Goal: Task Accomplishment & Management: Use online tool/utility

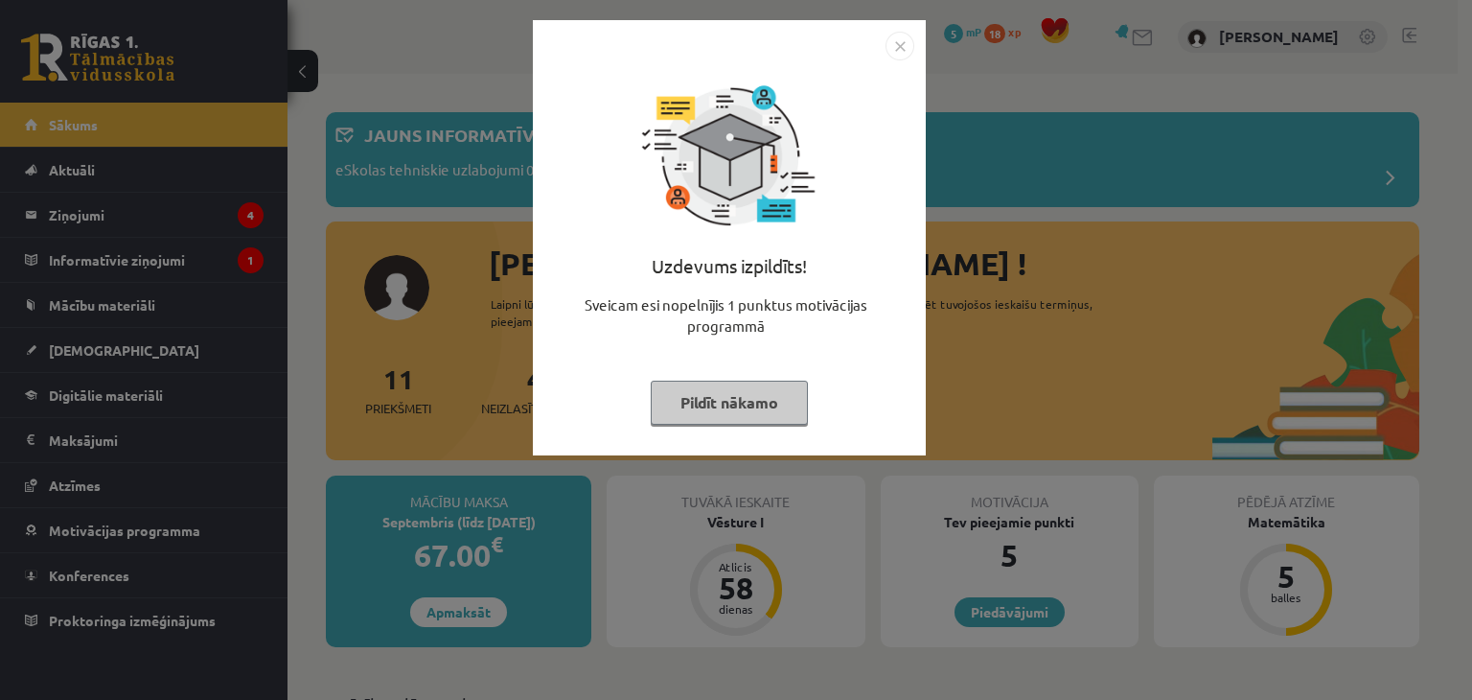
click at [732, 403] on button "Pildīt nākamo" at bounding box center [729, 402] width 157 height 44
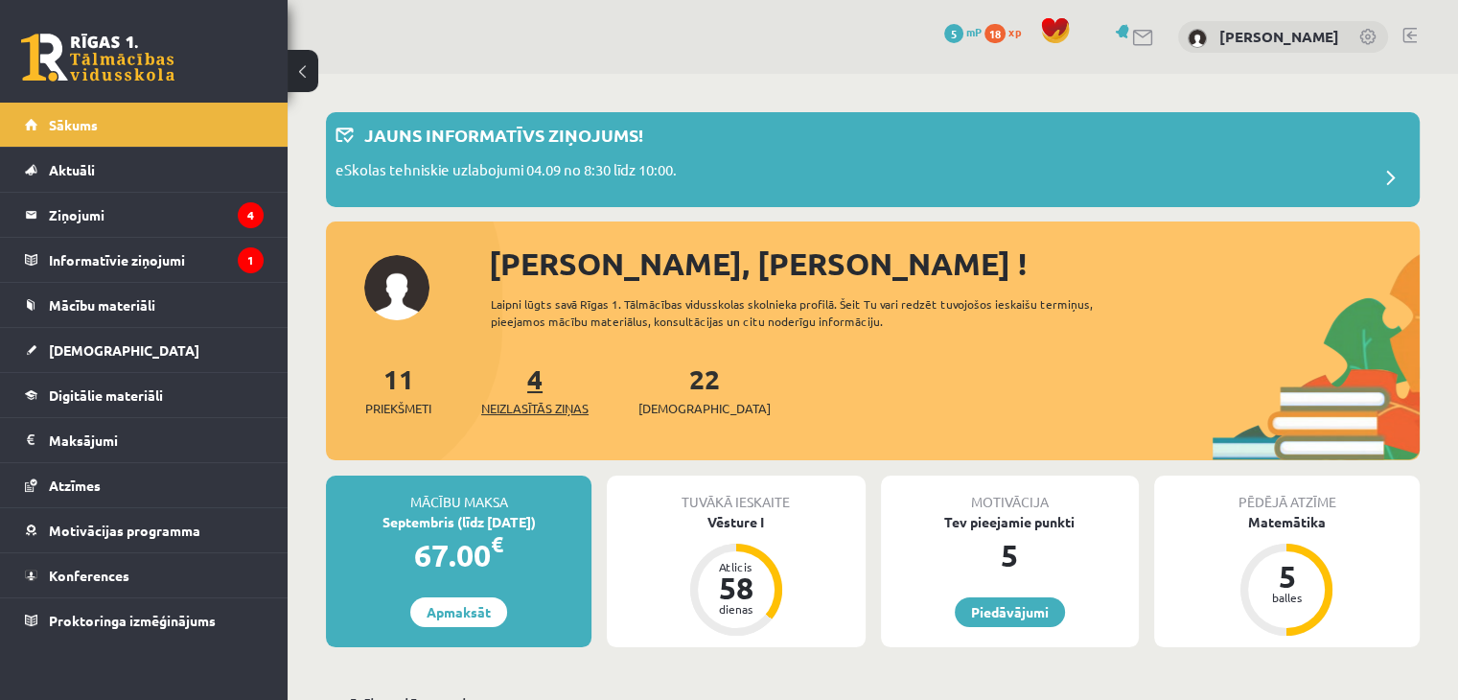
click at [541, 403] on span "Neizlasītās ziņas" at bounding box center [534, 408] width 107 height 19
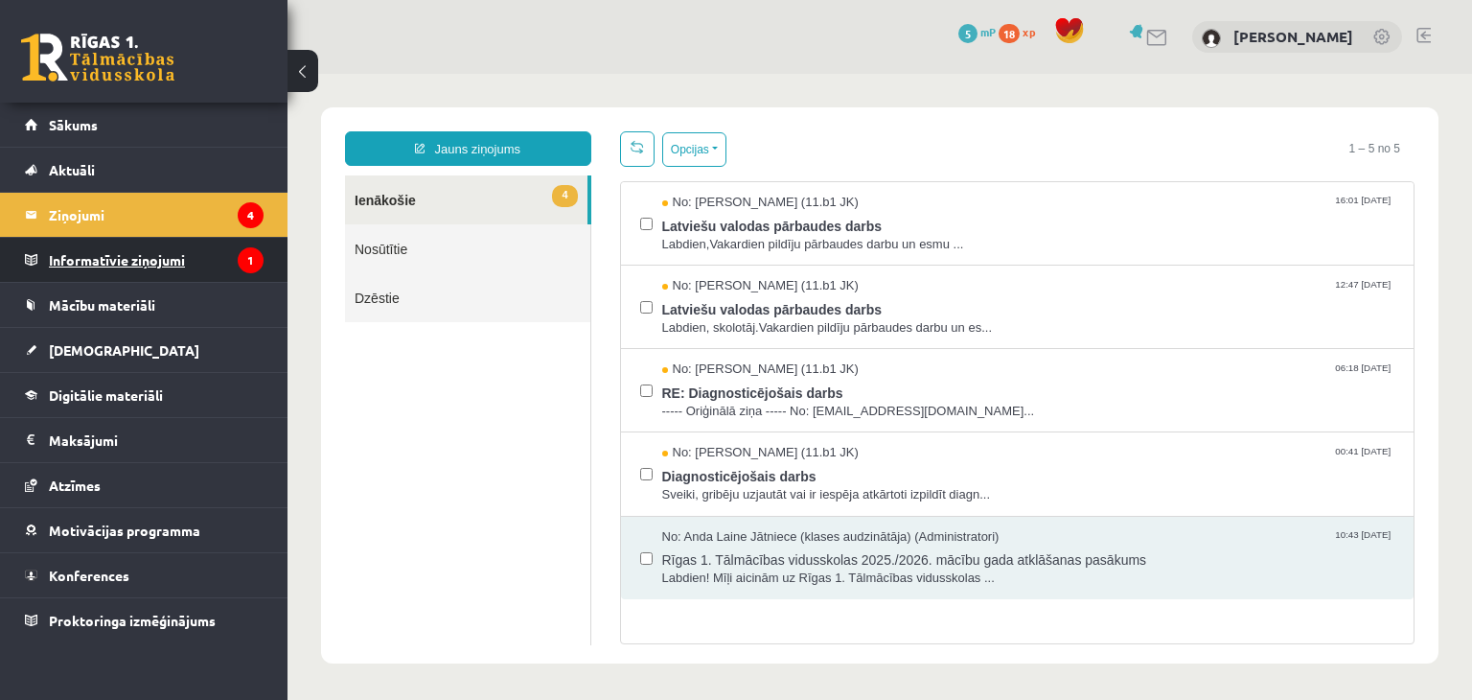
click at [240, 262] on icon "1" at bounding box center [251, 260] width 26 height 26
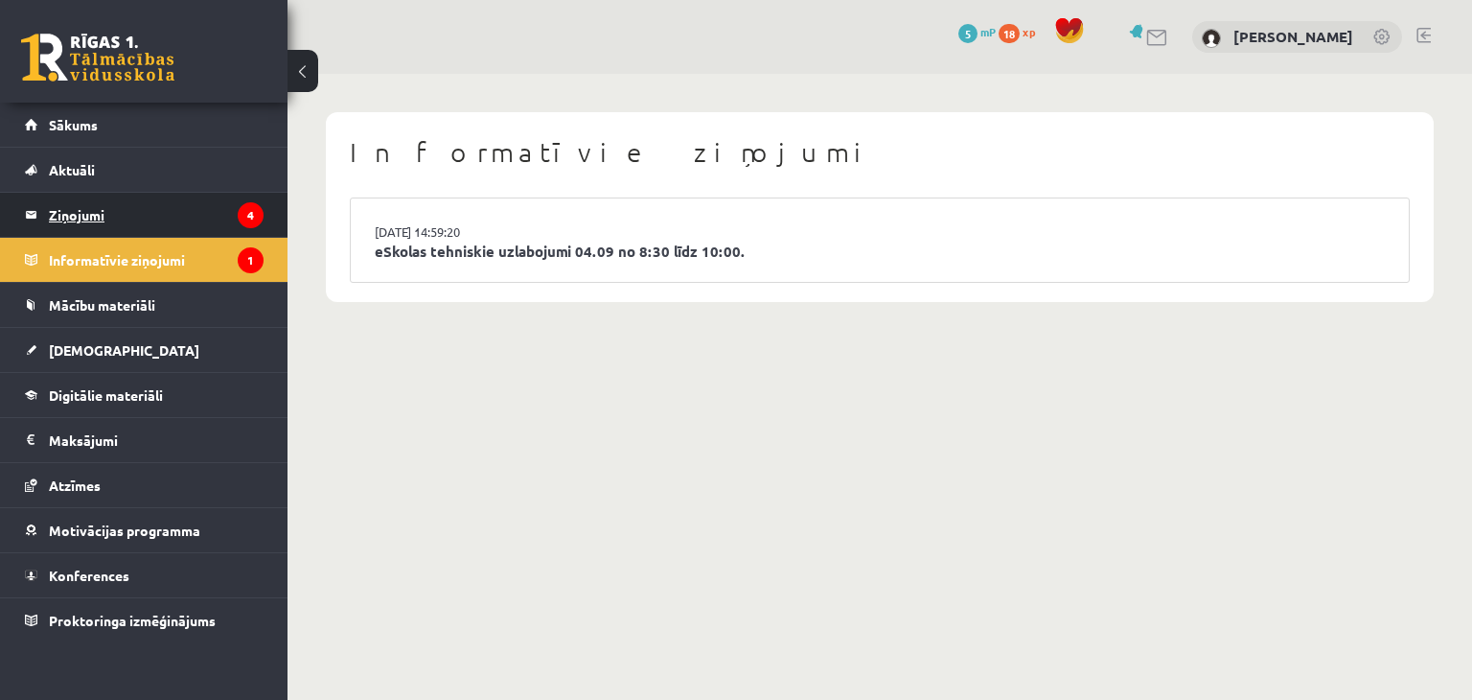
click at [220, 201] on legend "Ziņojumi 4" at bounding box center [156, 215] width 215 height 44
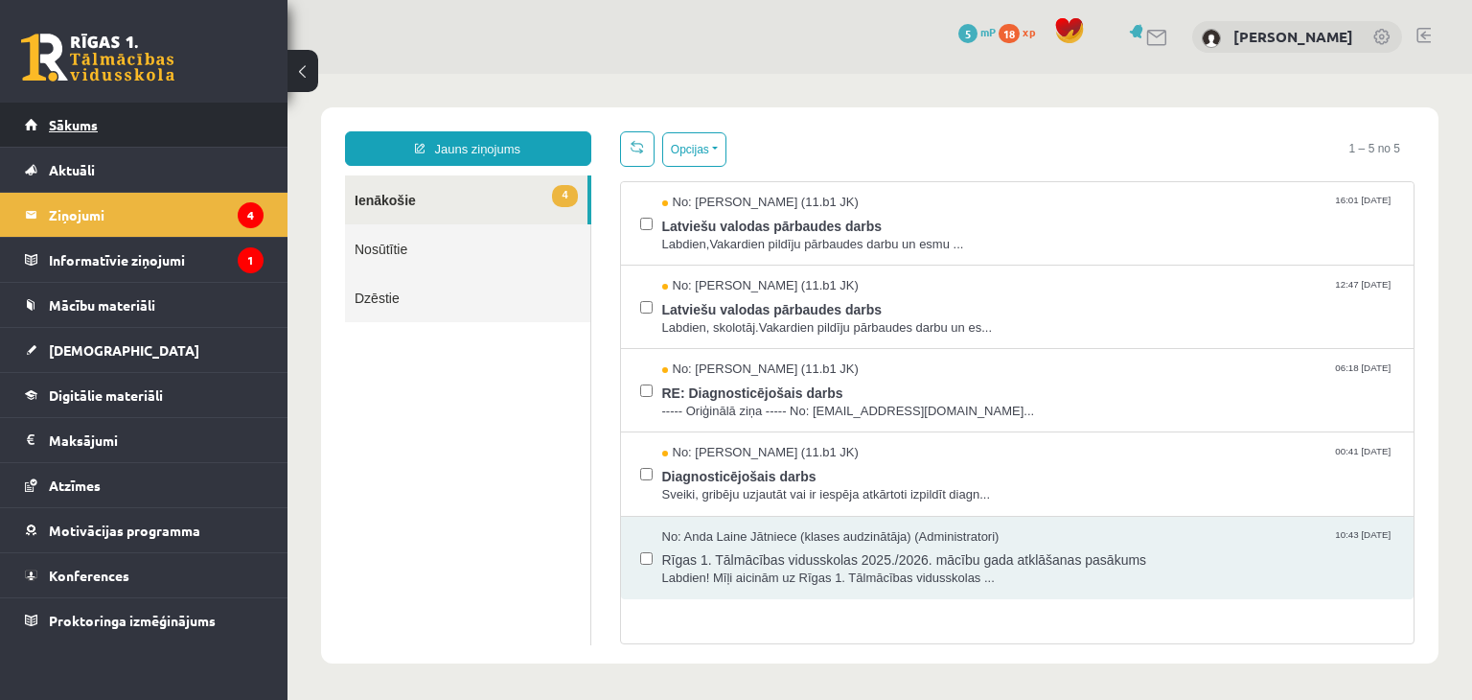
click at [220, 137] on link "Sākums" at bounding box center [144, 125] width 239 height 44
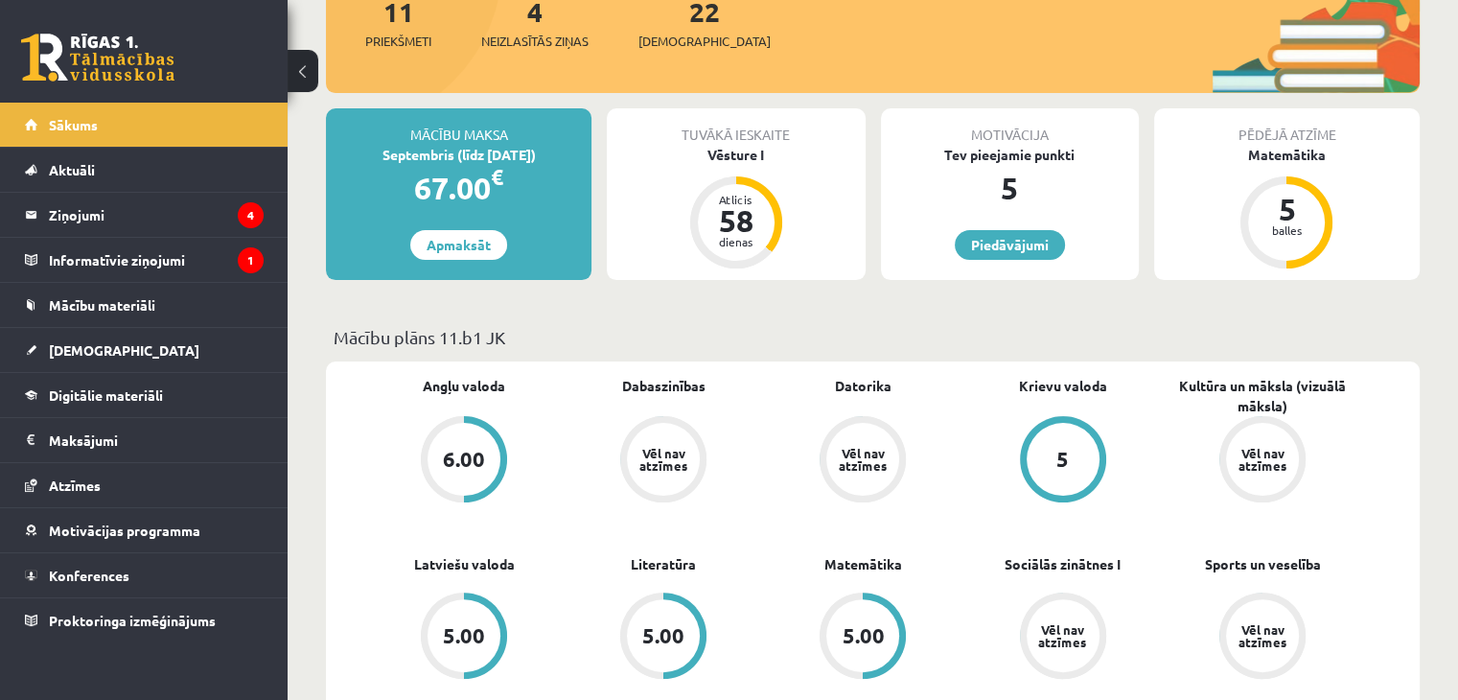
scroll to position [175, 0]
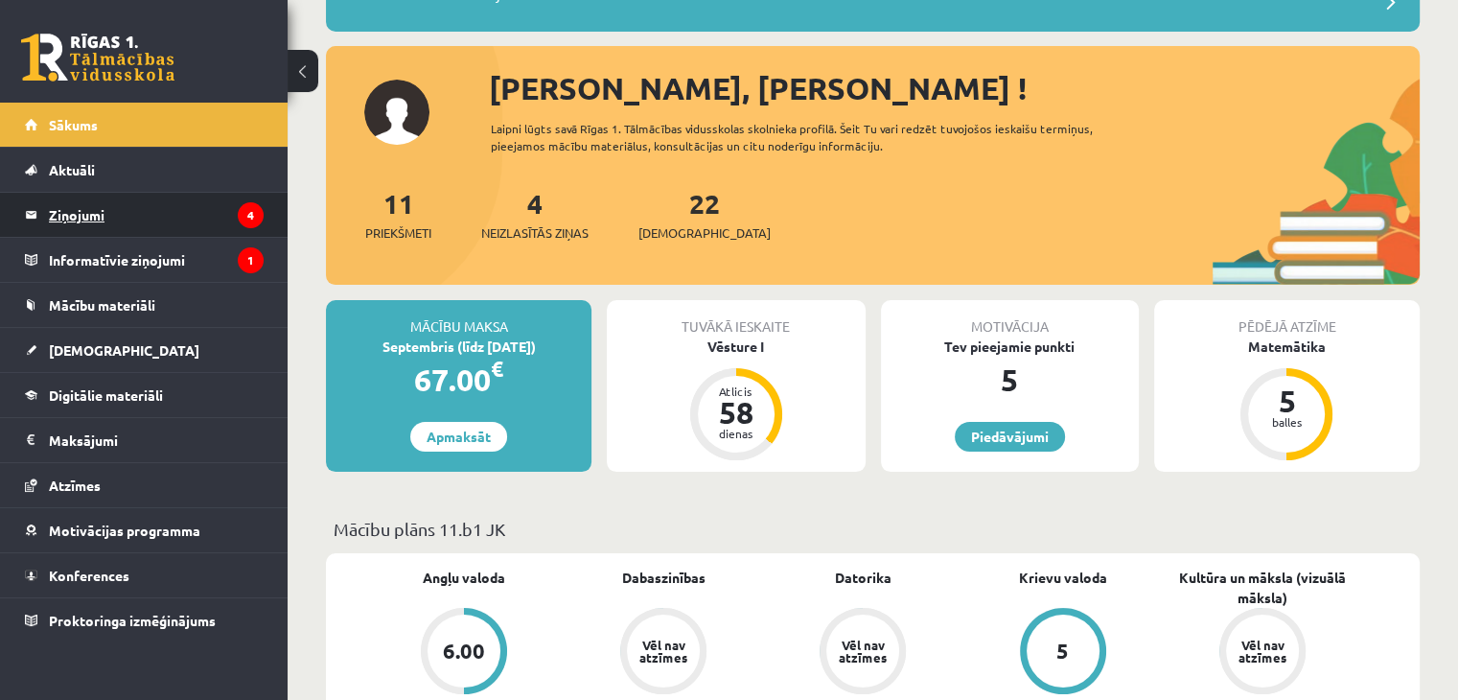
click at [246, 213] on icon "4" at bounding box center [251, 215] width 26 height 26
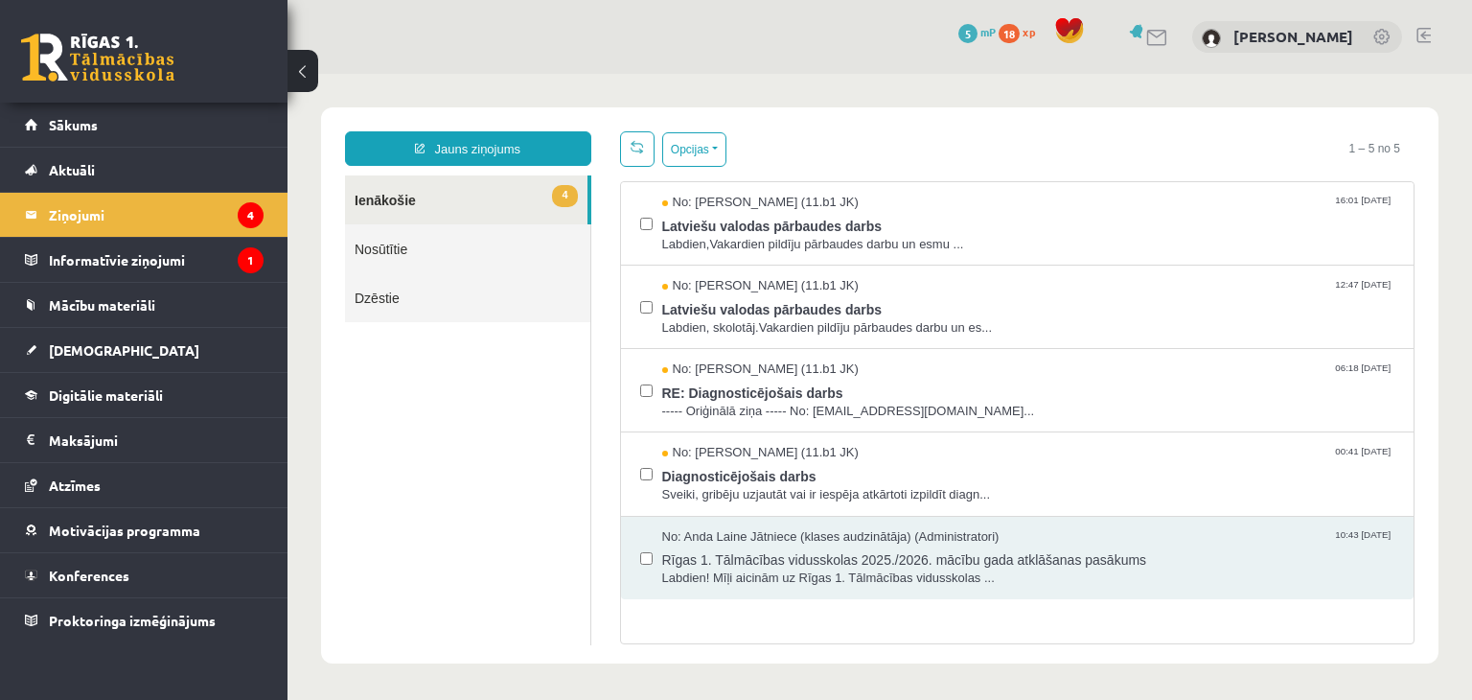
click at [376, 254] on link "Nosūtītie" at bounding box center [467, 248] width 245 height 49
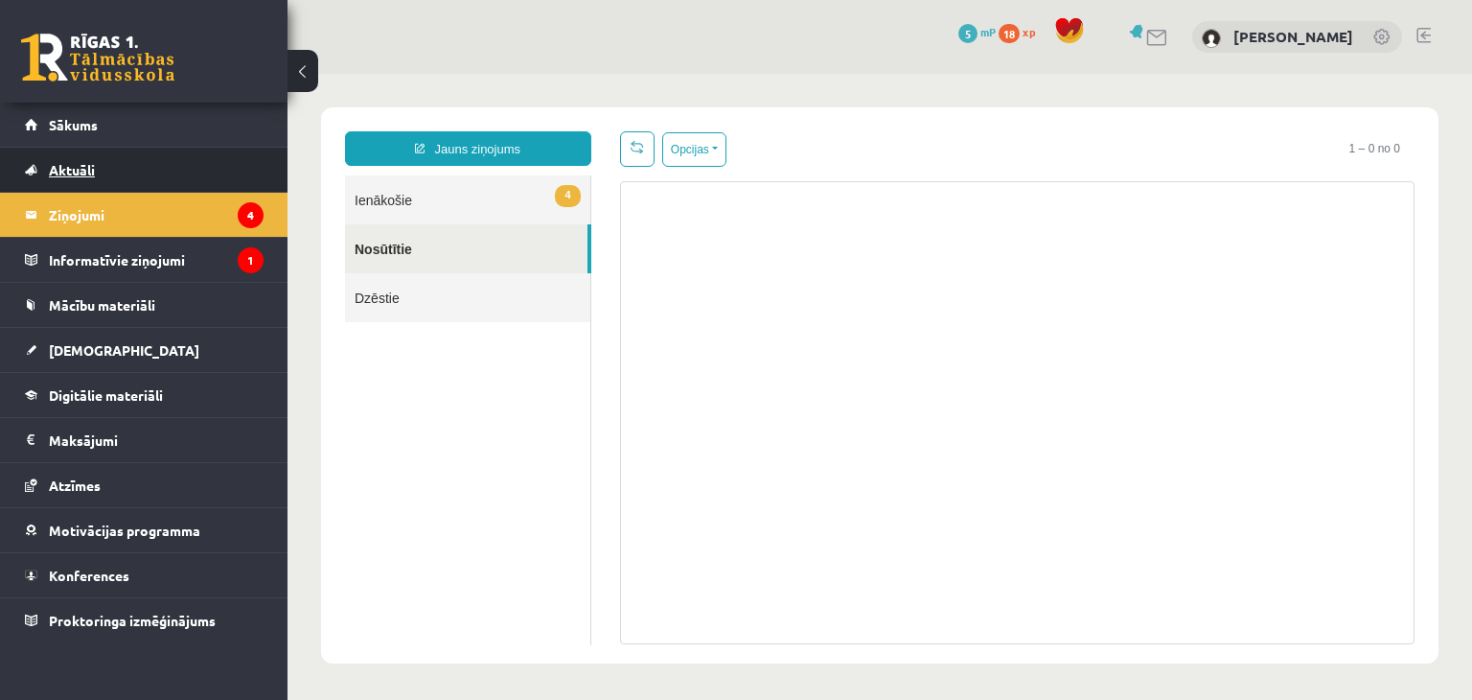
click at [222, 177] on link "Aktuāli" at bounding box center [144, 170] width 239 height 44
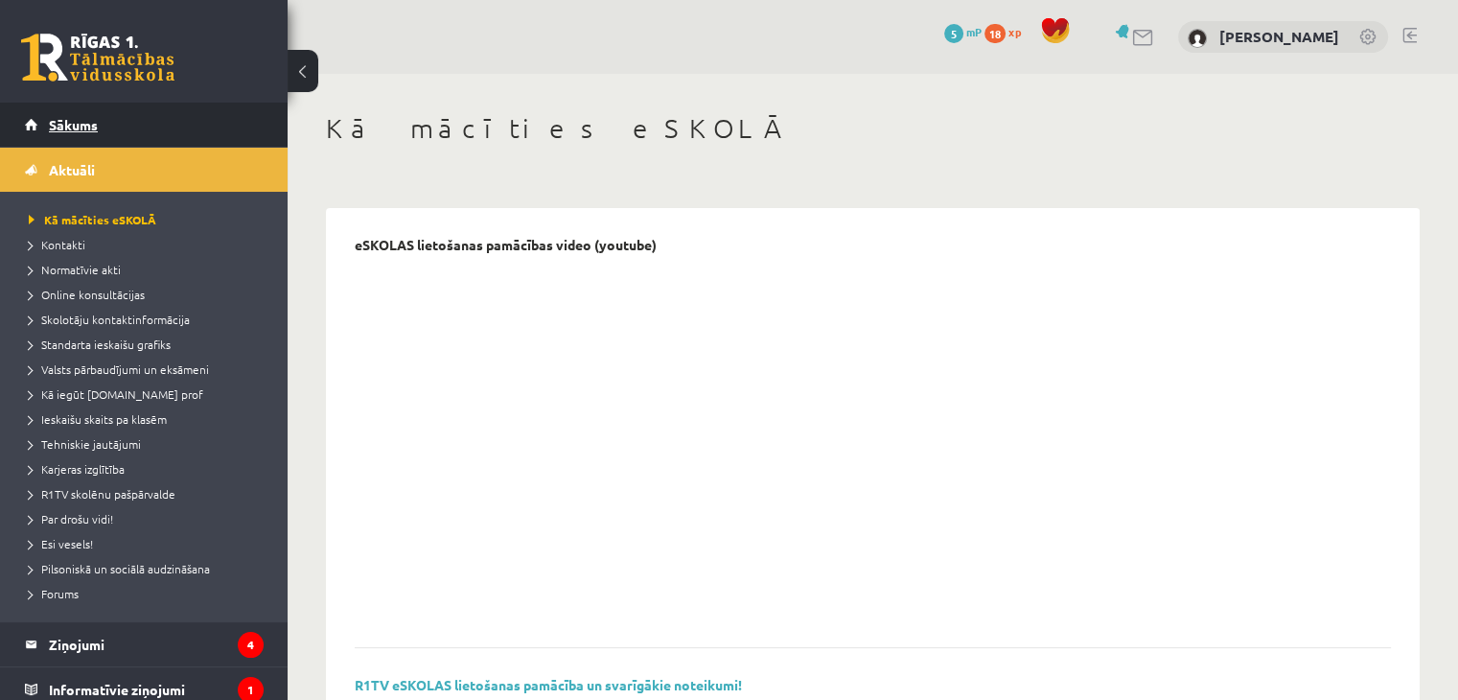
click at [174, 108] on link "Sākums" at bounding box center [144, 125] width 239 height 44
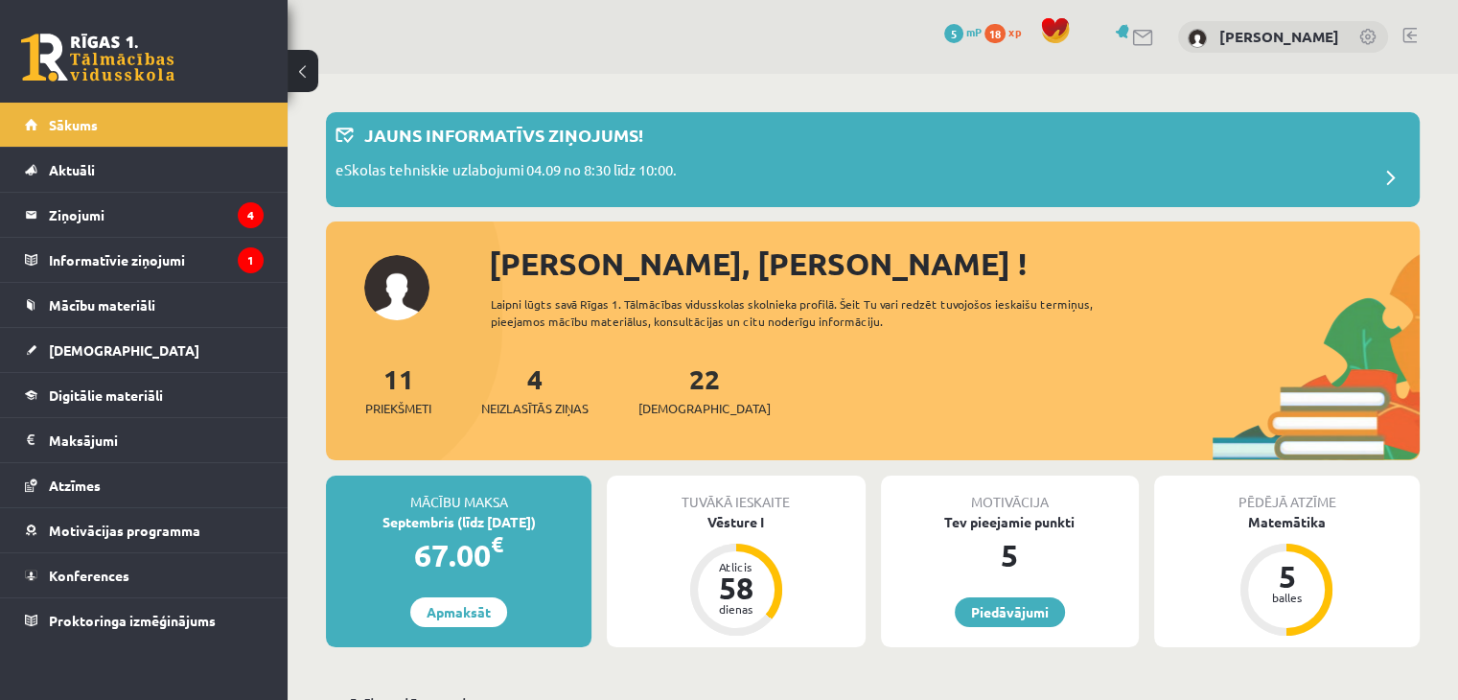
click at [161, 379] on link "Digitālie materiāli" at bounding box center [144, 395] width 239 height 44
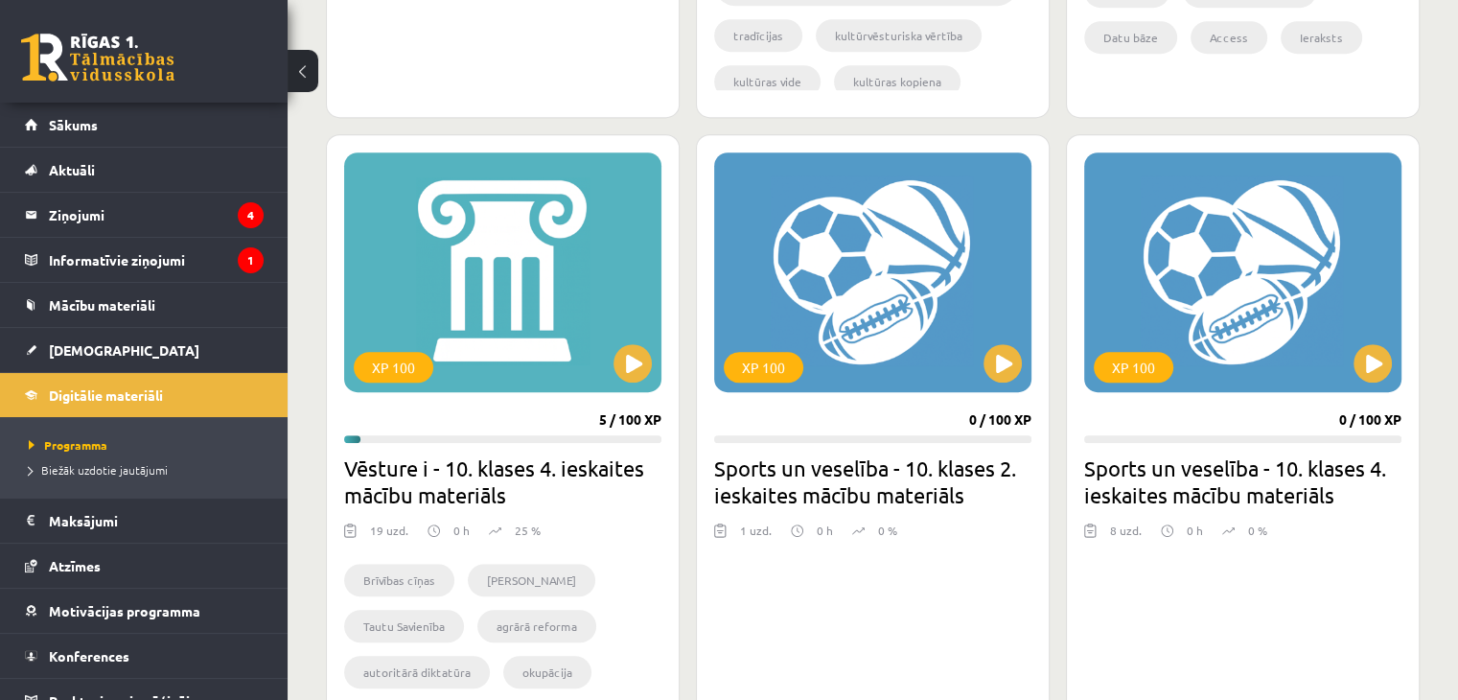
scroll to position [1150, 0]
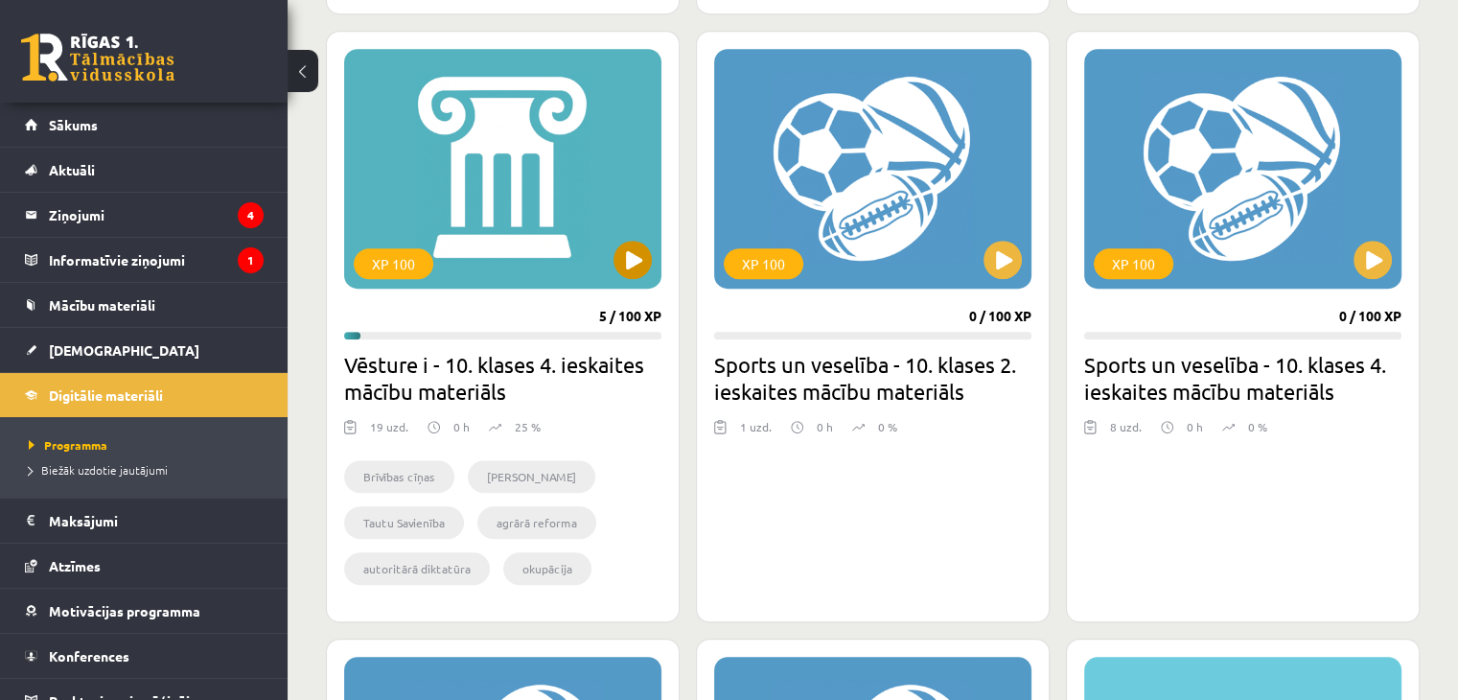
click at [541, 235] on div "XP 100" at bounding box center [502, 169] width 317 height 240
click at [634, 285] on div "XP 100" at bounding box center [502, 169] width 317 height 240
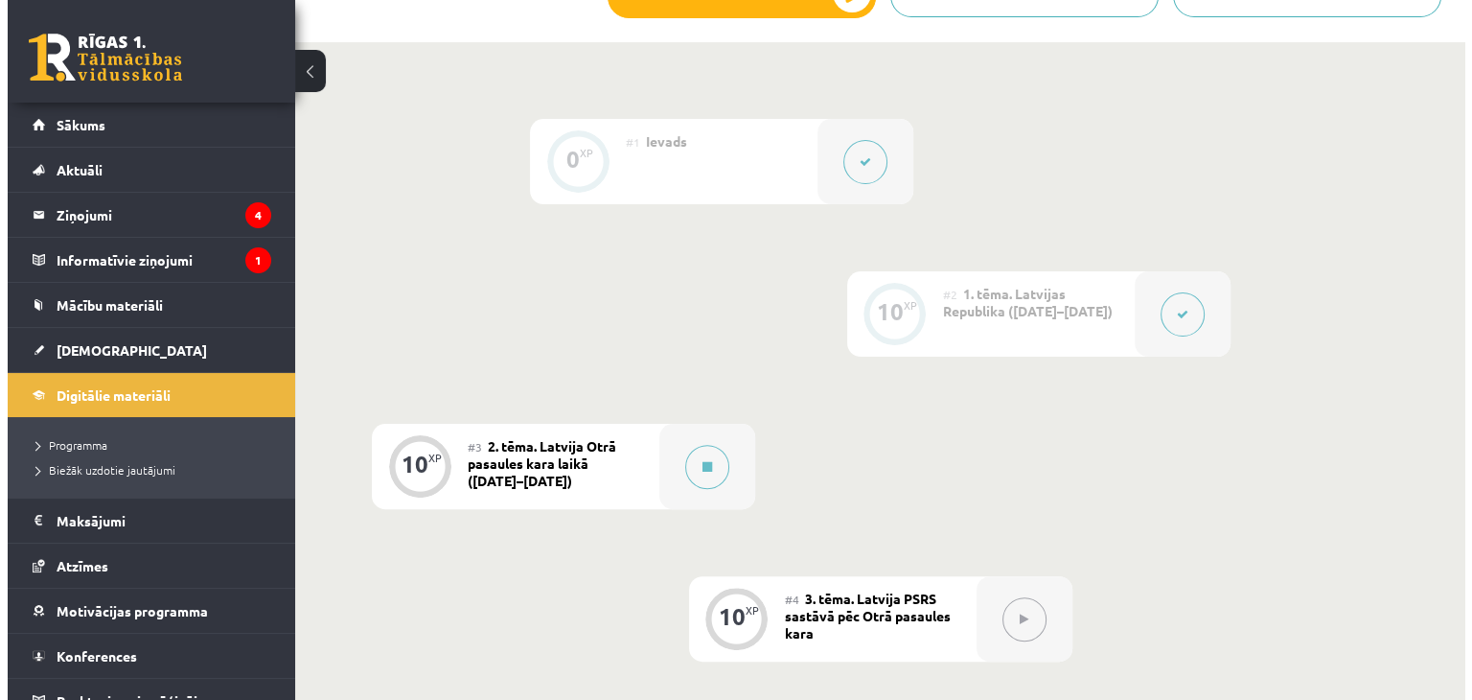
scroll to position [575, 0]
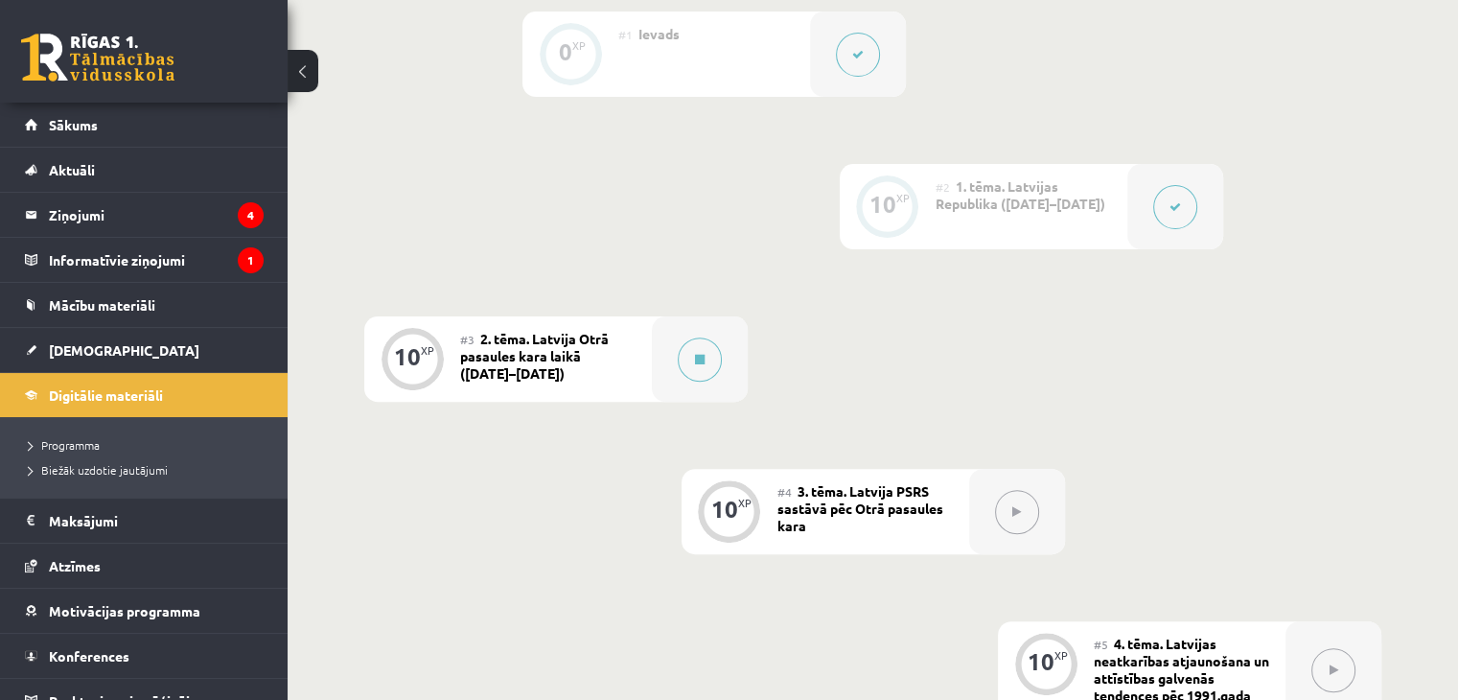
click at [544, 354] on span "​2. tēma. Latvija Otrā pasaules kara laikā ([DATE]–[DATE])" at bounding box center [534, 356] width 149 height 52
click at [702, 364] on button at bounding box center [700, 359] width 44 height 44
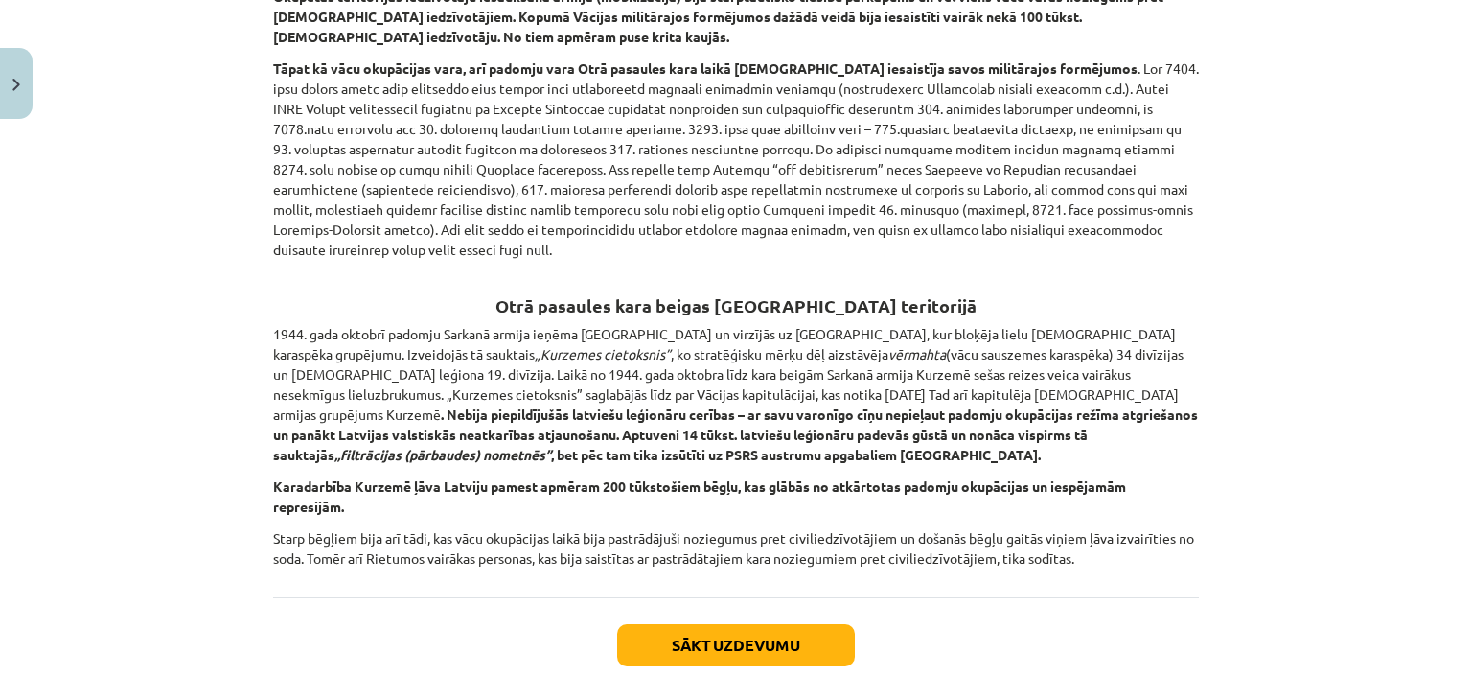
scroll to position [4503, 0]
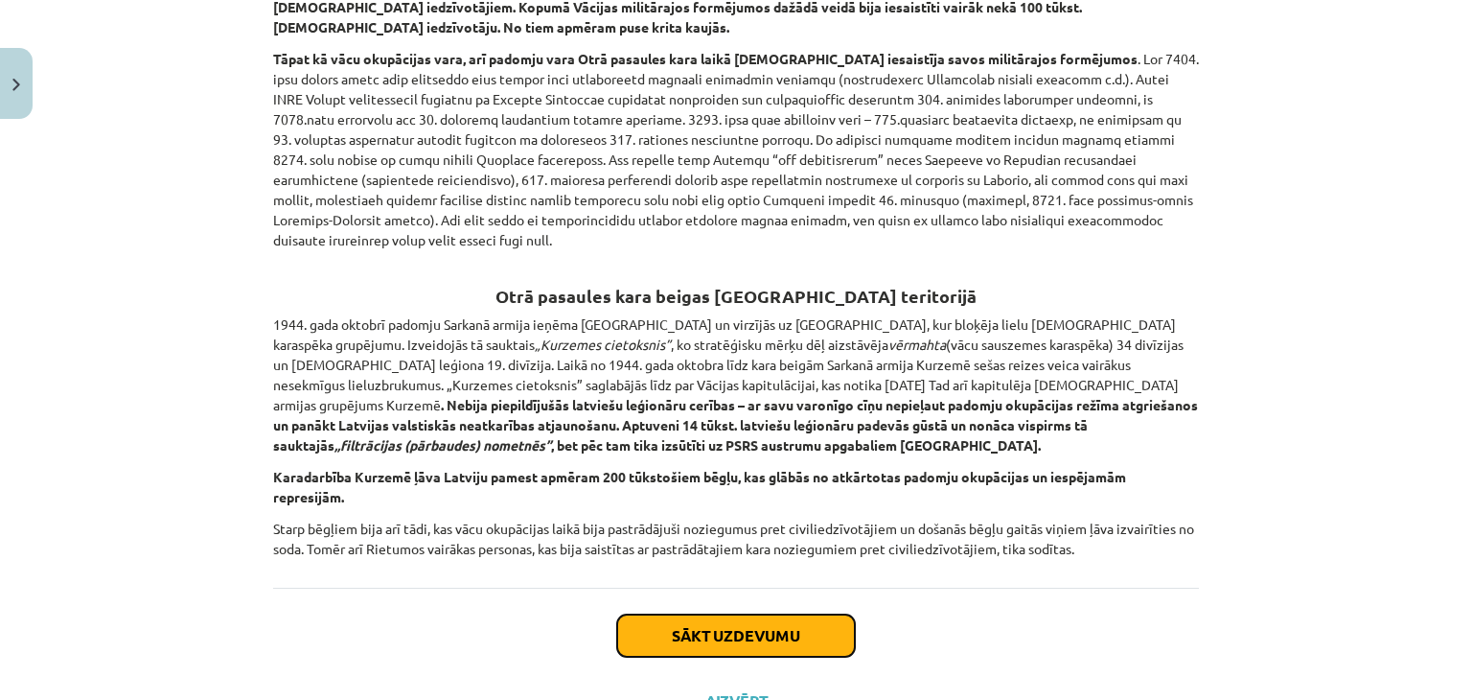
click at [716, 614] on button "Sākt uzdevumu" at bounding box center [736, 635] width 238 height 42
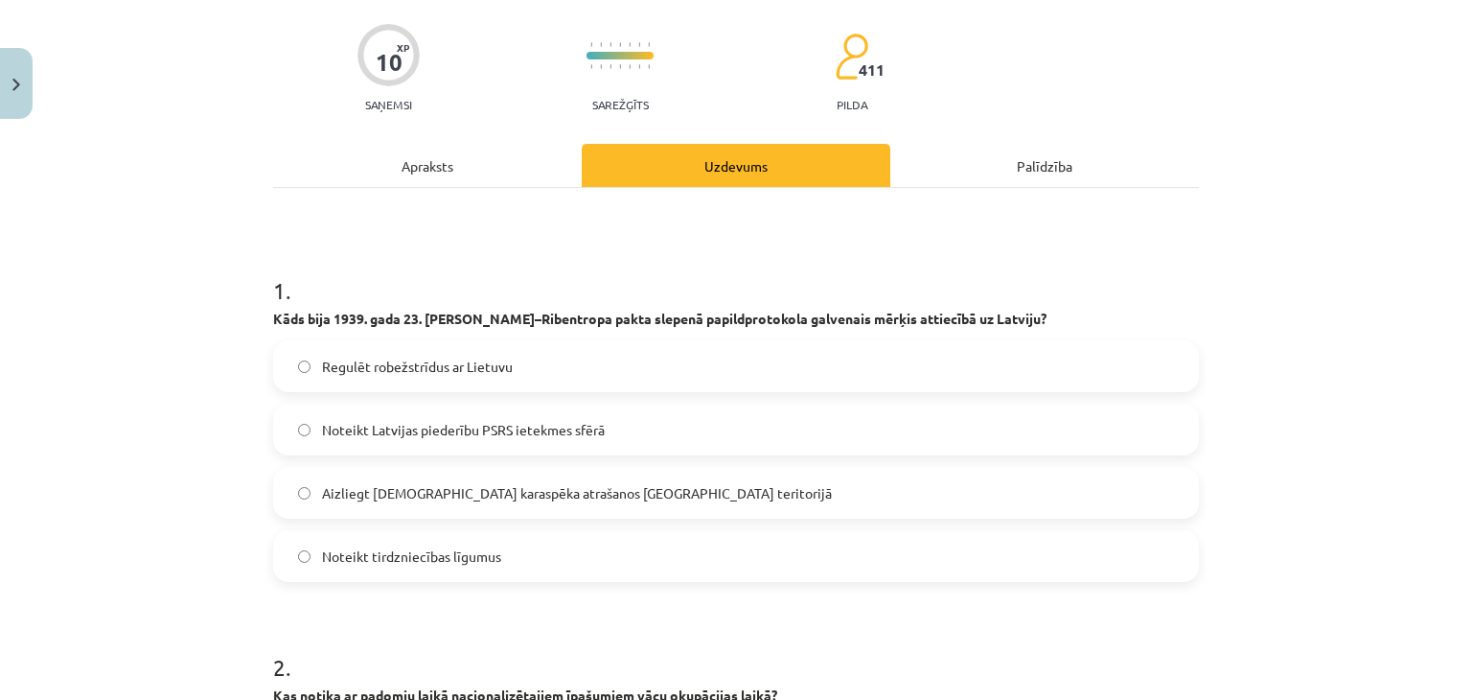
scroll to position [240, 0]
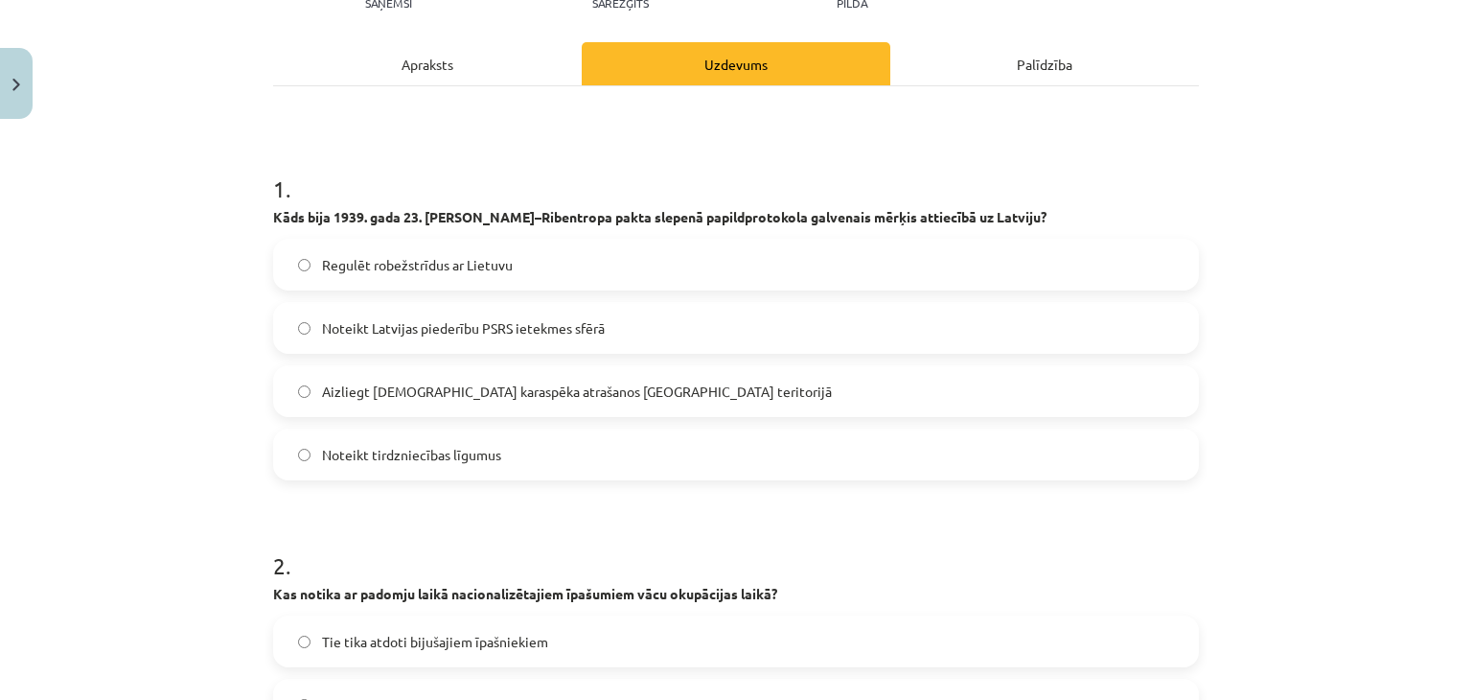
click at [598, 334] on span "Noteikt Latvijas piederību PSRS ietekmes sfērā" at bounding box center [463, 328] width 283 height 20
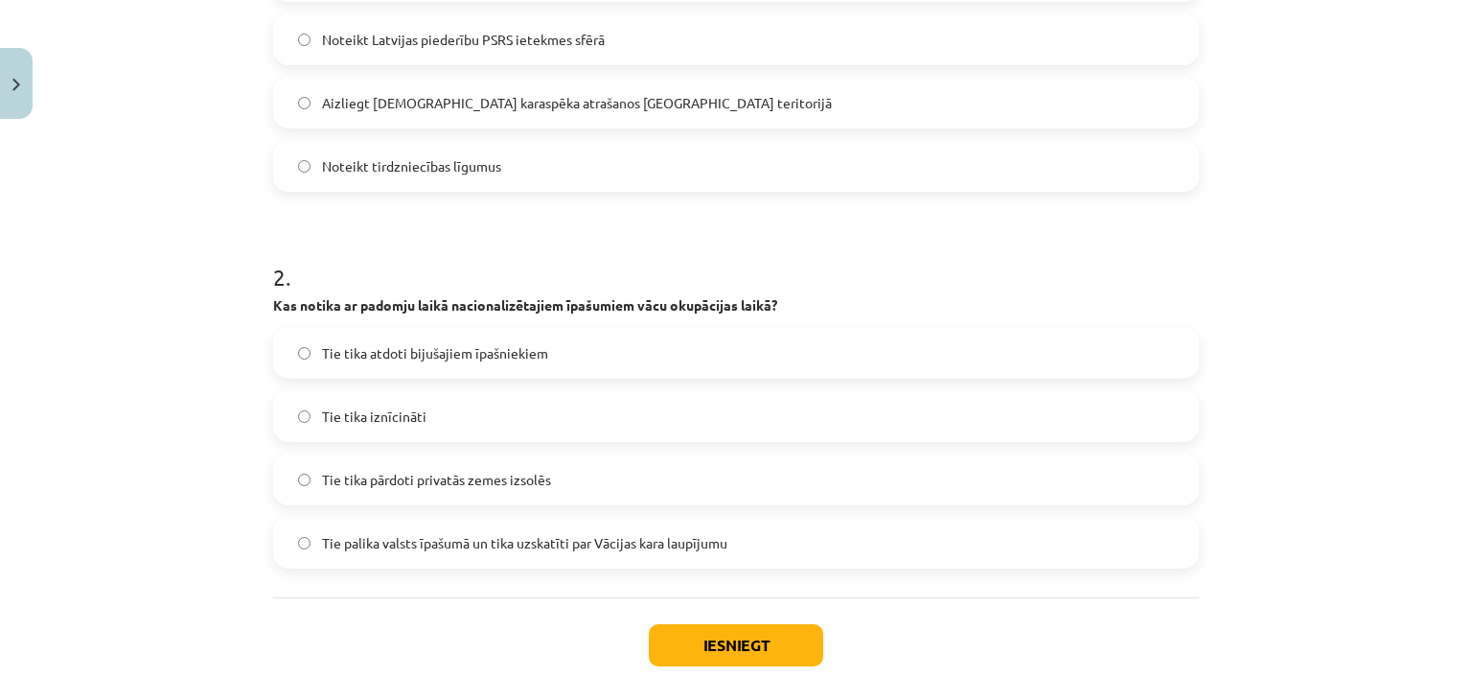
scroll to position [618, 0]
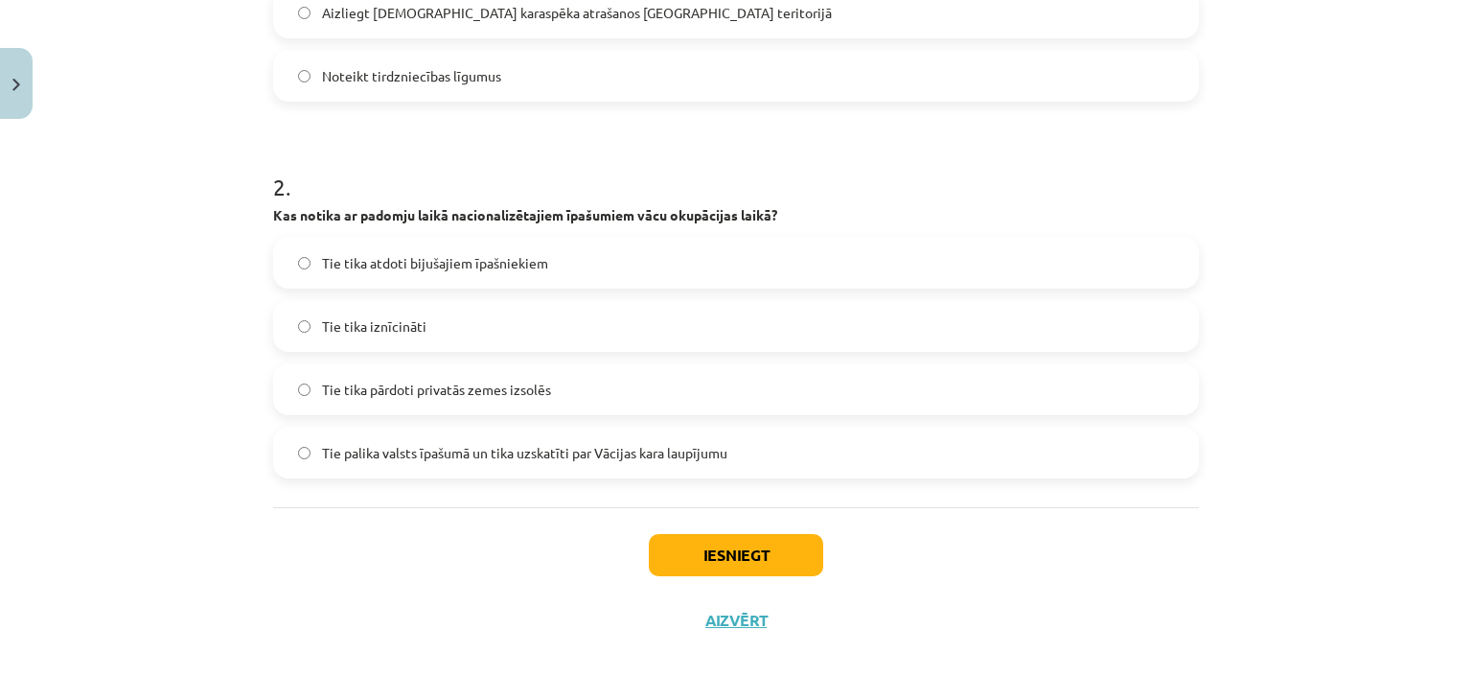
click at [555, 453] on span "Tie palika valsts īpašumā un tika uzskatīti par Vācijas kara laupījumu" at bounding box center [524, 453] width 405 height 20
click at [703, 543] on button "Iesniegt" at bounding box center [736, 555] width 174 height 42
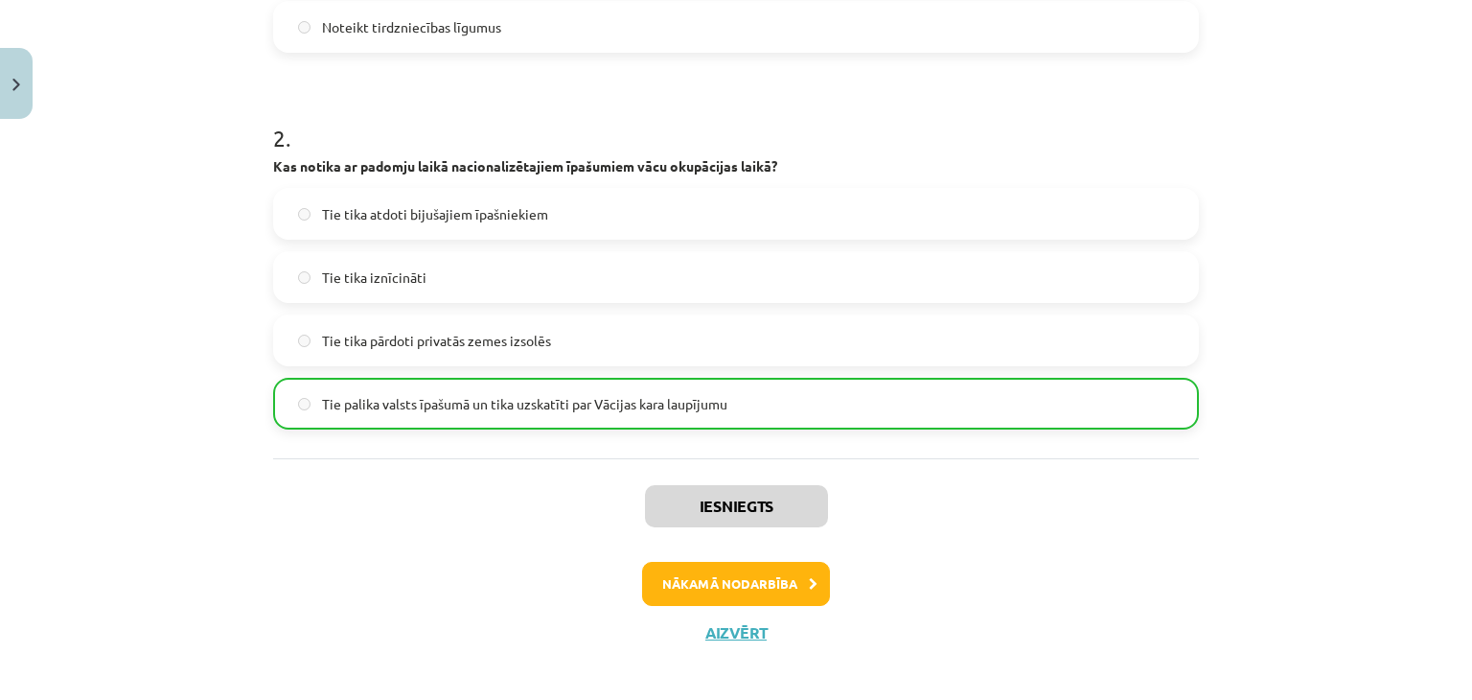
scroll to position [679, 0]
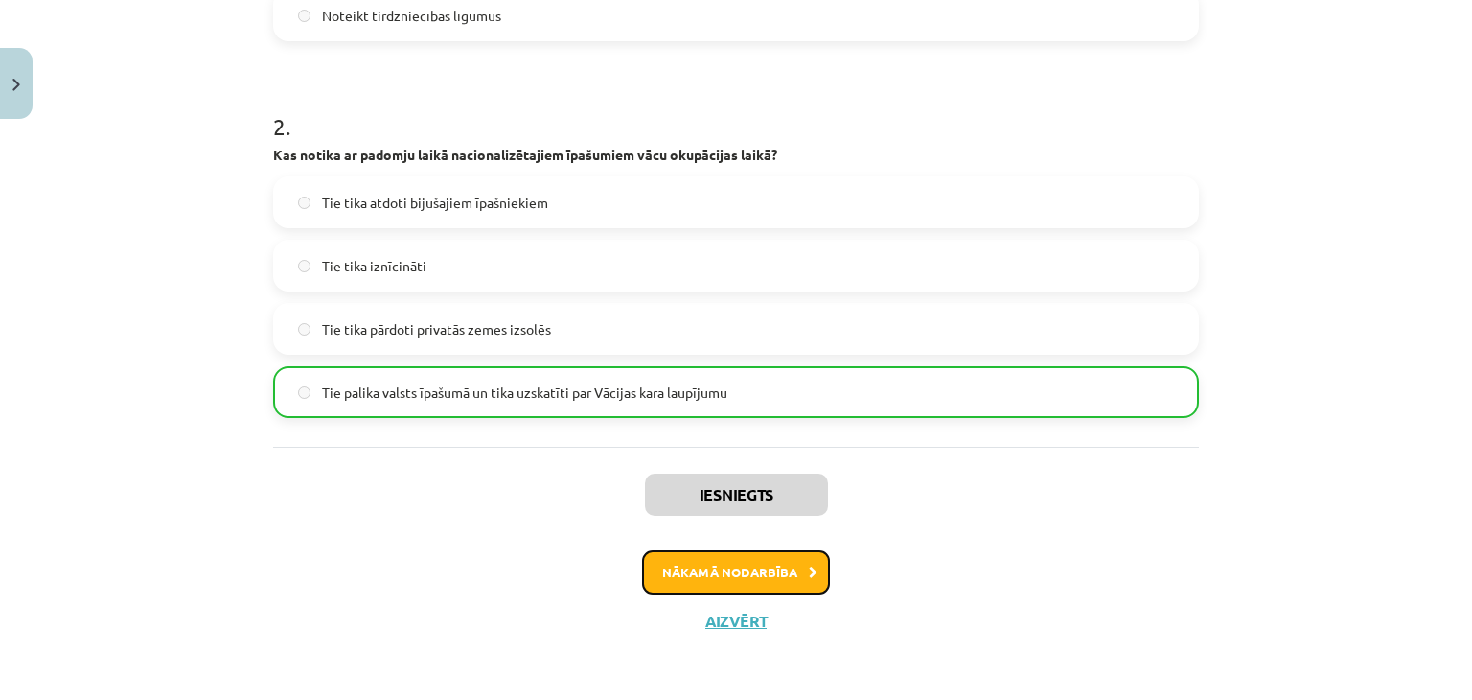
click at [747, 582] on button "Nākamā nodarbība" at bounding box center [736, 572] width 188 height 44
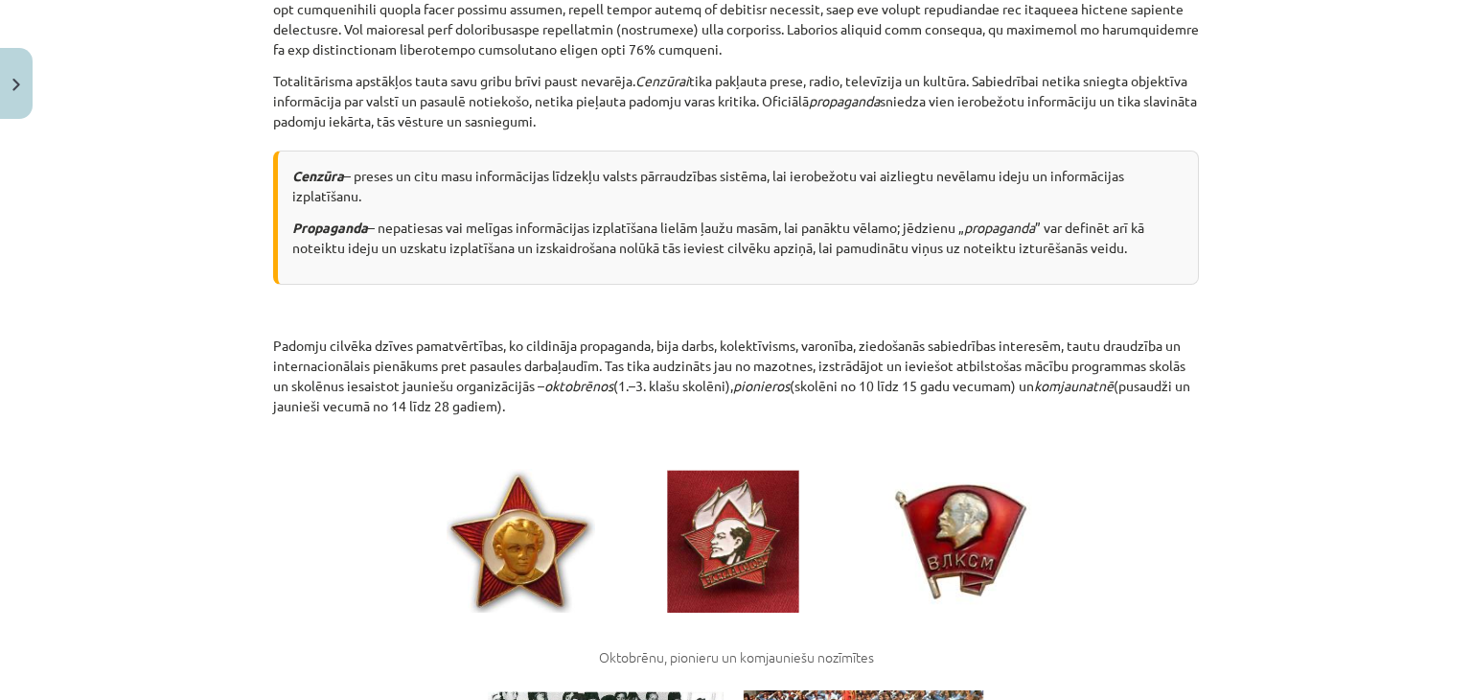
scroll to position [623, 0]
